Goal: Use online tool/utility: Utilize a website feature to perform a specific function

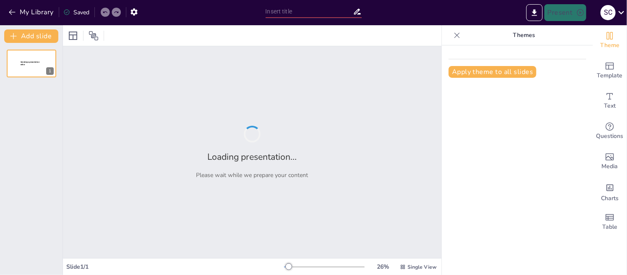
type input "Fundamentos del Concreto Armado: Estructuras y Aplicaciones"
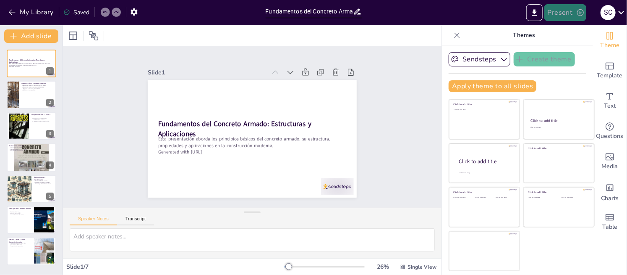
click at [560, 13] on button "Present" at bounding box center [565, 12] width 42 height 17
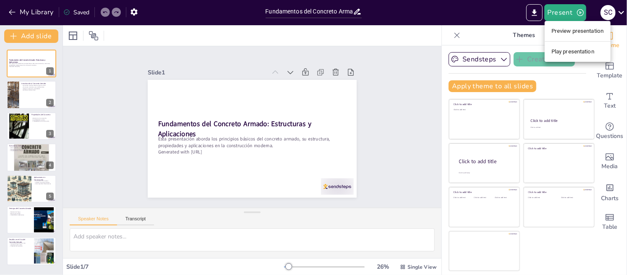
click at [586, 52] on li "Play presentation" at bounding box center [578, 51] width 66 height 13
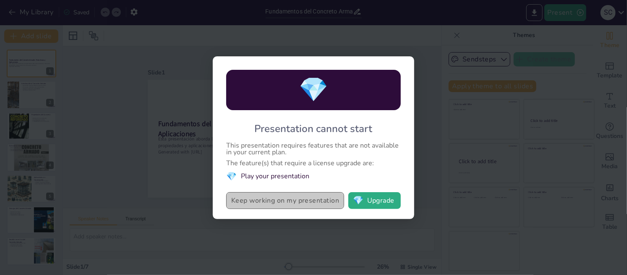
click at [299, 199] on button "Keep working on my presentation" at bounding box center [285, 200] width 118 height 17
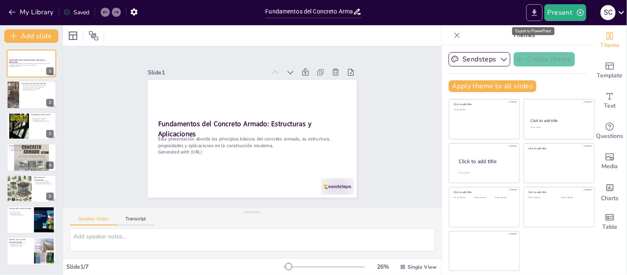
click at [540, 12] on button "Export to PowerPoint" at bounding box center [534, 12] width 16 height 17
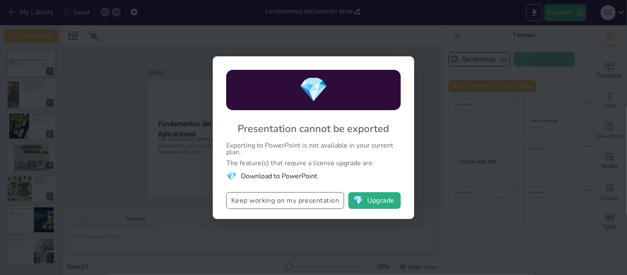
click at [290, 200] on button "Keep working on my presentation" at bounding box center [285, 200] width 118 height 17
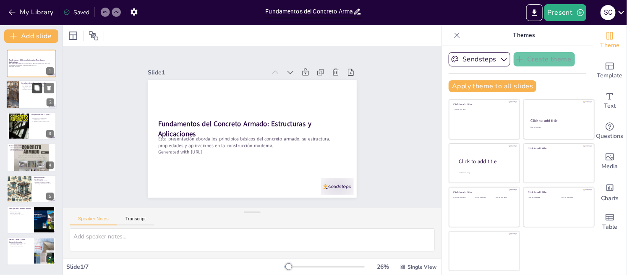
click at [34, 92] on button at bounding box center [37, 88] width 10 height 10
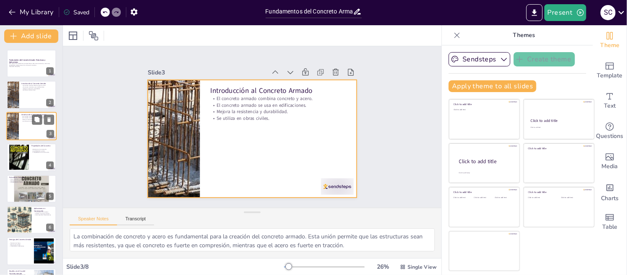
click at [25, 130] on div at bounding box center [31, 126] width 50 height 29
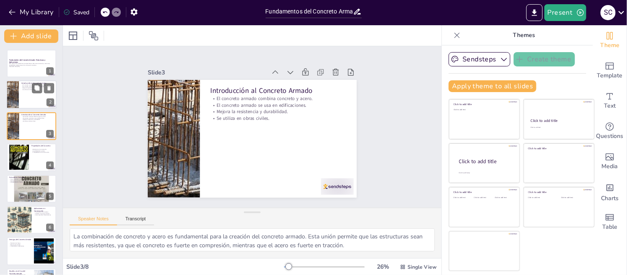
click at [23, 101] on div at bounding box center [31, 95] width 50 height 29
click at [26, 124] on div at bounding box center [31, 126] width 50 height 29
click at [238, 185] on icon at bounding box center [233, 190] width 10 height 10
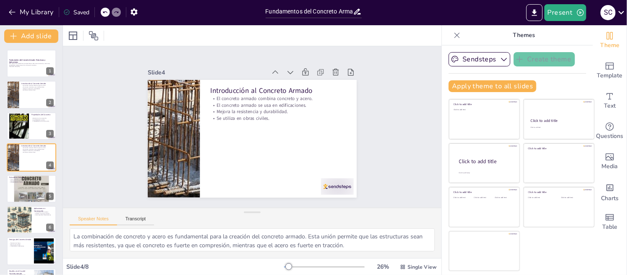
click at [309, 148] on icon at bounding box center [314, 153] width 10 height 10
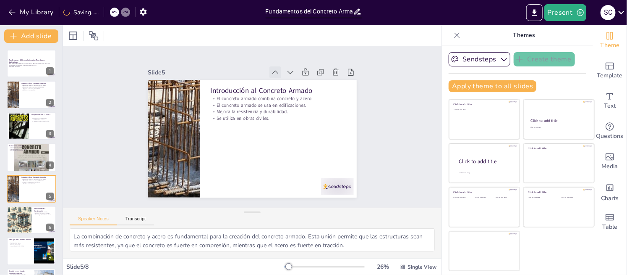
click at [286, 77] on icon at bounding box center [291, 82] width 10 height 10
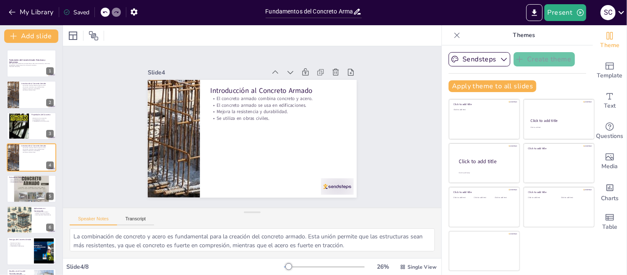
click at [228, 174] on icon at bounding box center [223, 178] width 9 height 9
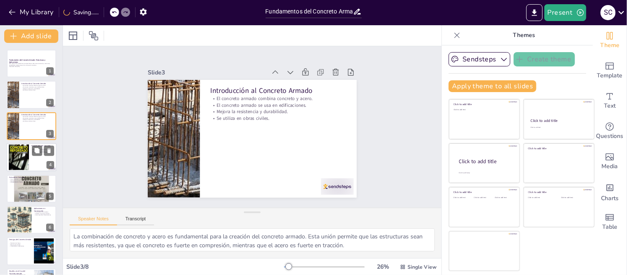
click at [24, 157] on div at bounding box center [19, 156] width 20 height 31
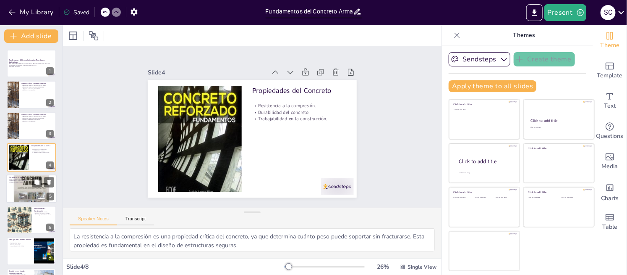
click at [14, 188] on div at bounding box center [31, 188] width 50 height 50
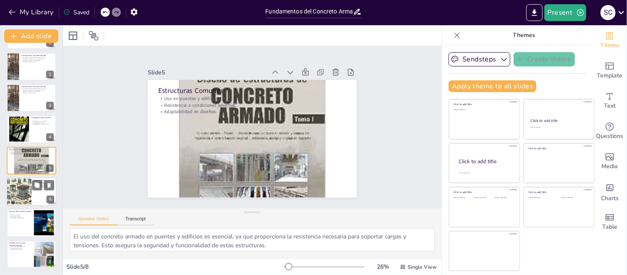
click at [16, 196] on div at bounding box center [19, 191] width 29 height 29
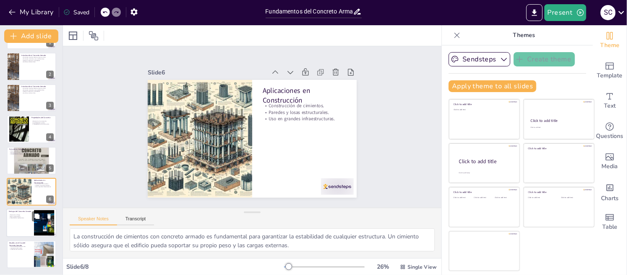
click at [21, 215] on p "Bajo mantenimiento." at bounding box center [20, 216] width 23 height 2
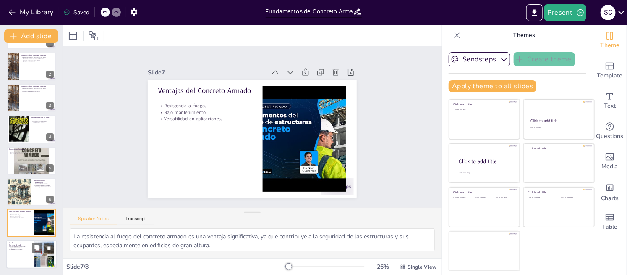
click at [22, 248] on p "Prevención de corrosión." at bounding box center [20, 249] width 23 height 2
type textarea "La mezcla adecuada del concreto es esencial para garantizar que se logren las p…"
